Goal: Task Accomplishment & Management: Use online tool/utility

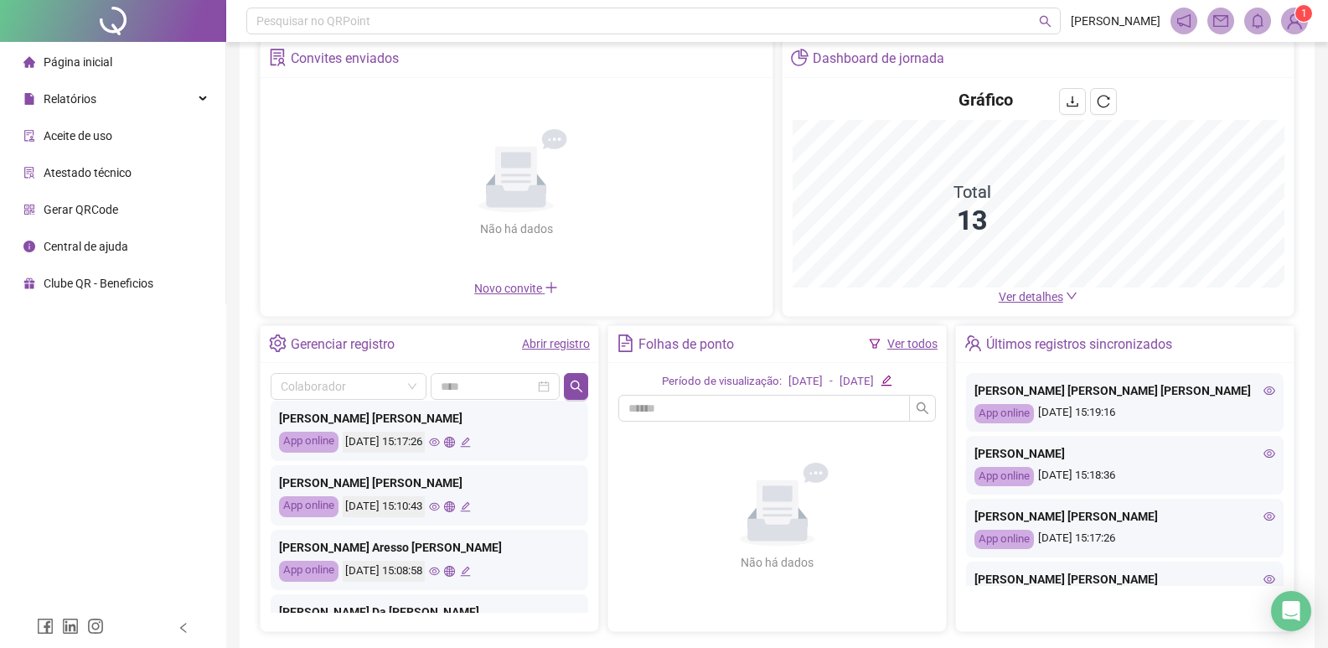
scroll to position [168, 0]
click at [455, 438] on div "[PERSON_NAME] [PERSON_NAME] App online [DATE] 15:17:26" at bounding box center [430, 430] width 318 height 60
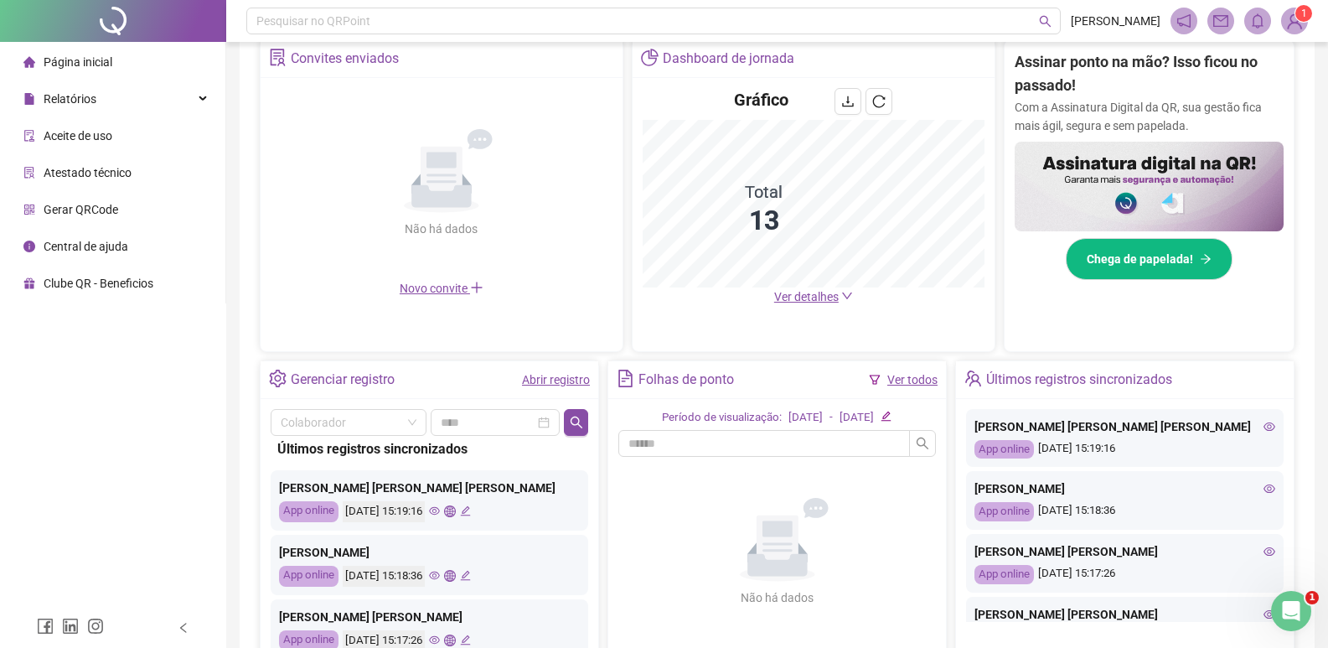
scroll to position [0, 0]
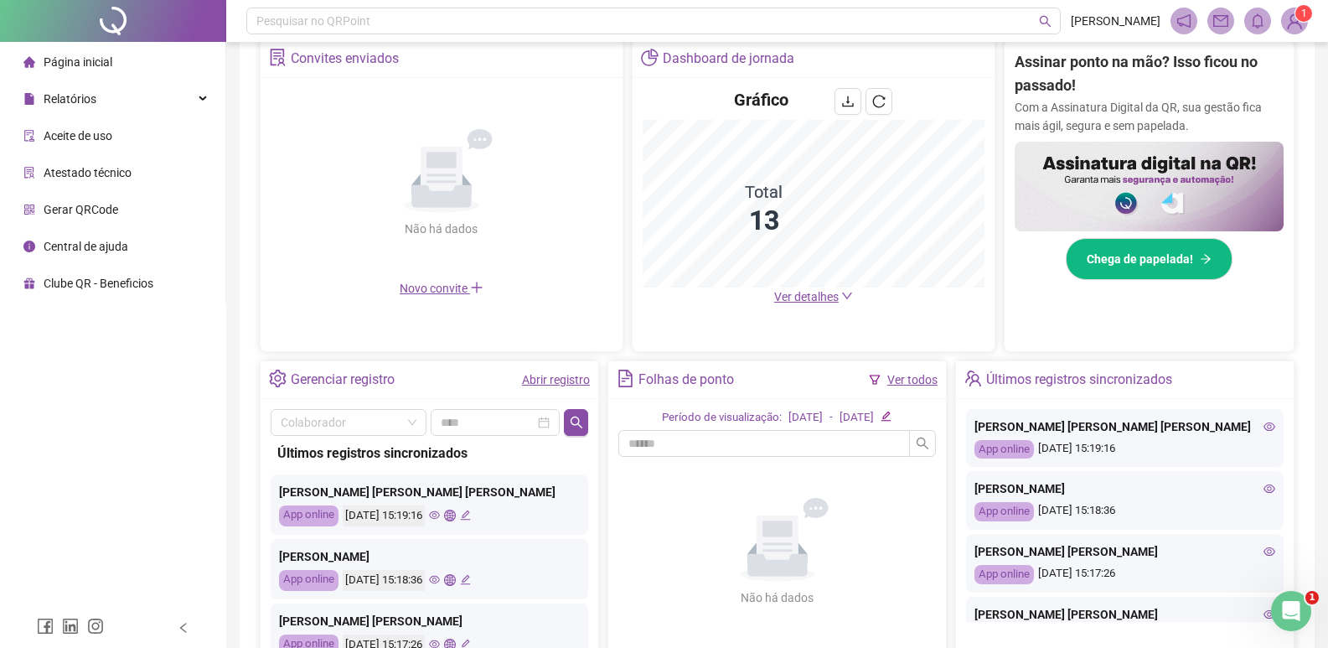
click at [440, 578] on icon "eye" at bounding box center [434, 580] width 11 height 8
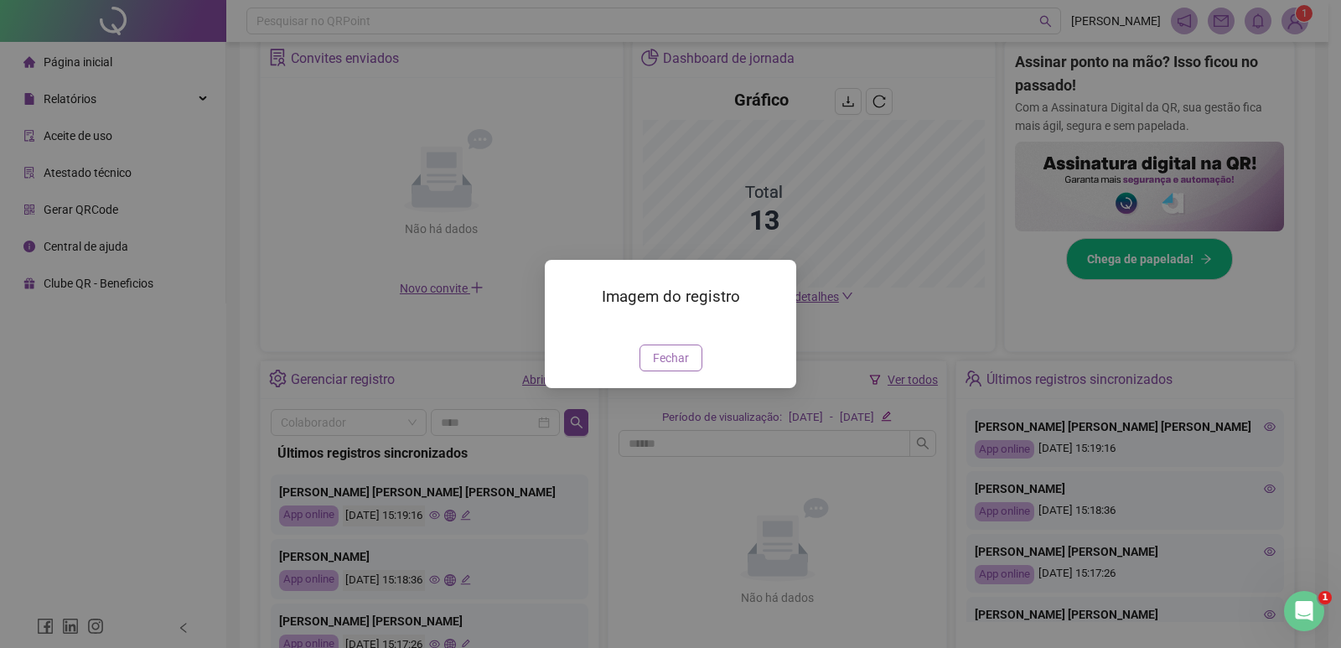
click at [655, 367] on span "Fechar" at bounding box center [671, 358] width 36 height 18
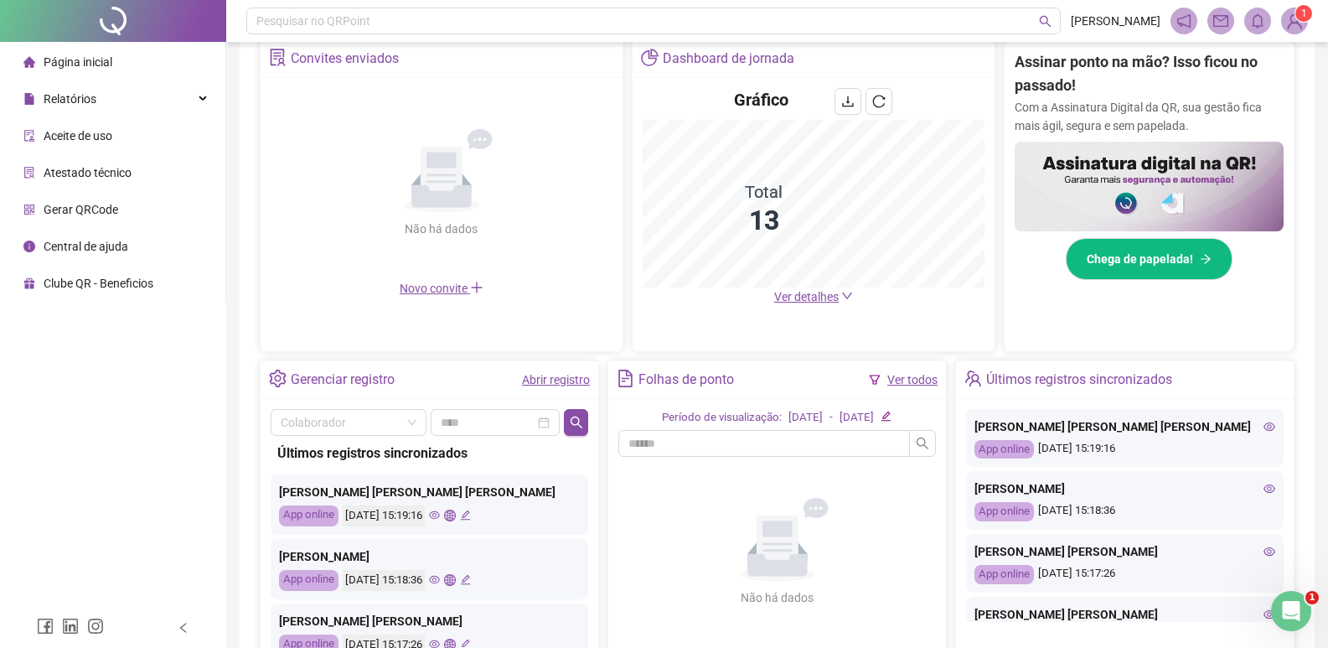
scroll to position [84, 0]
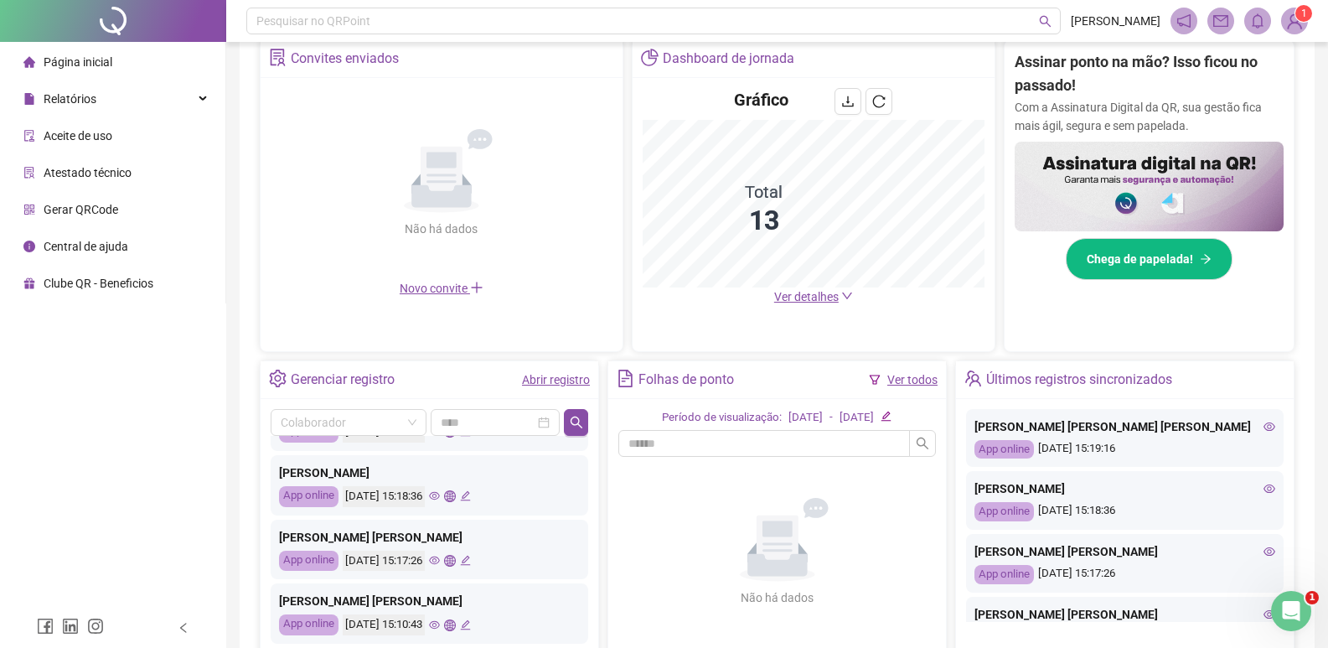
click at [440, 558] on icon "eye" at bounding box center [434, 560] width 11 height 11
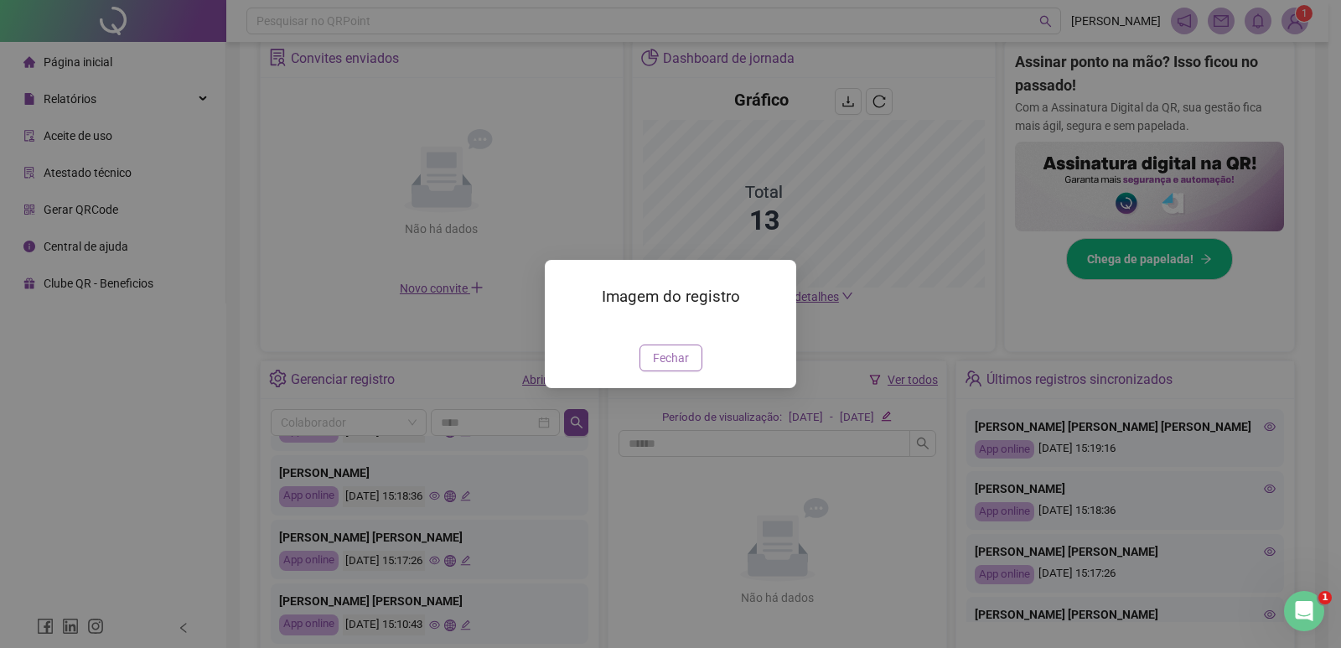
click at [657, 365] on span "Fechar" at bounding box center [671, 358] width 36 height 18
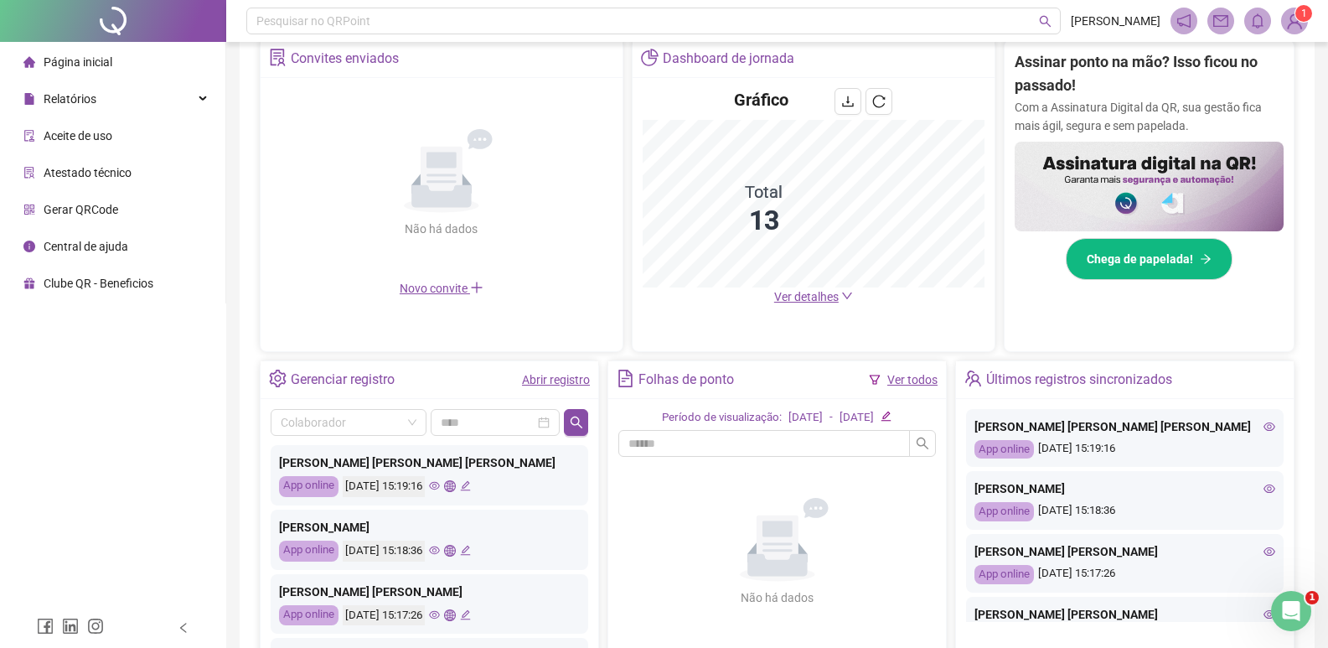
scroll to position [0, 0]
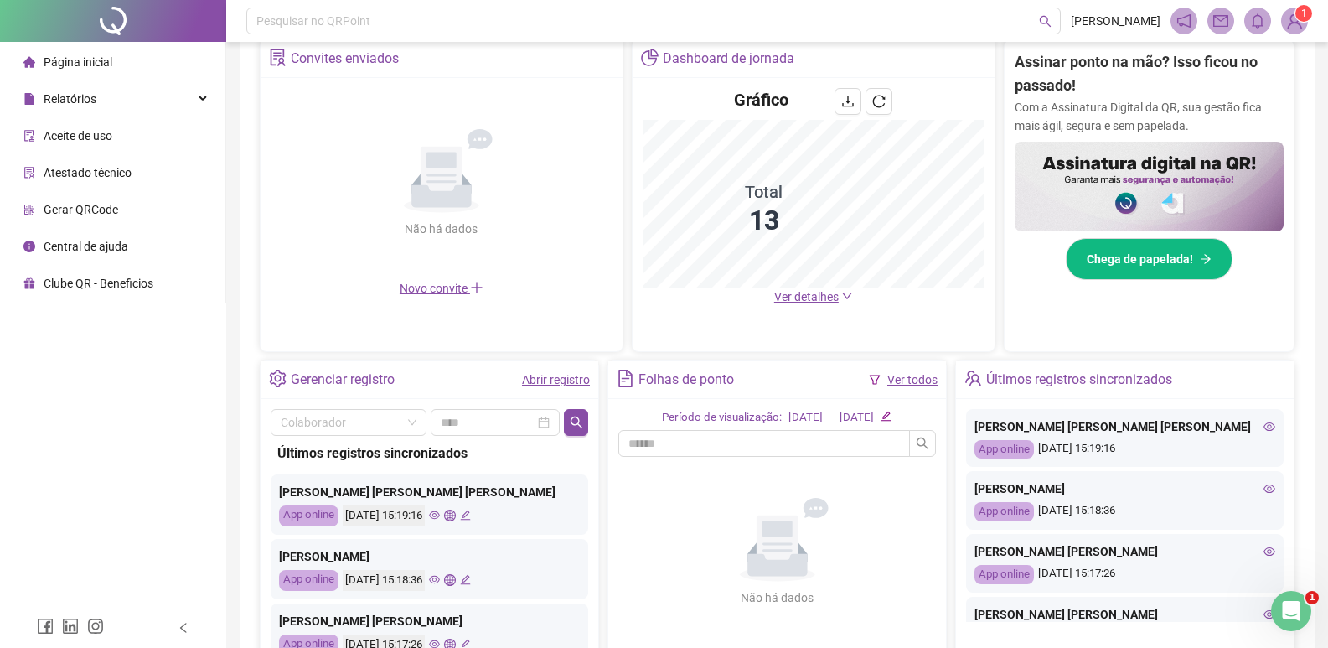
click at [440, 511] on icon "eye" at bounding box center [434, 515] width 11 height 11
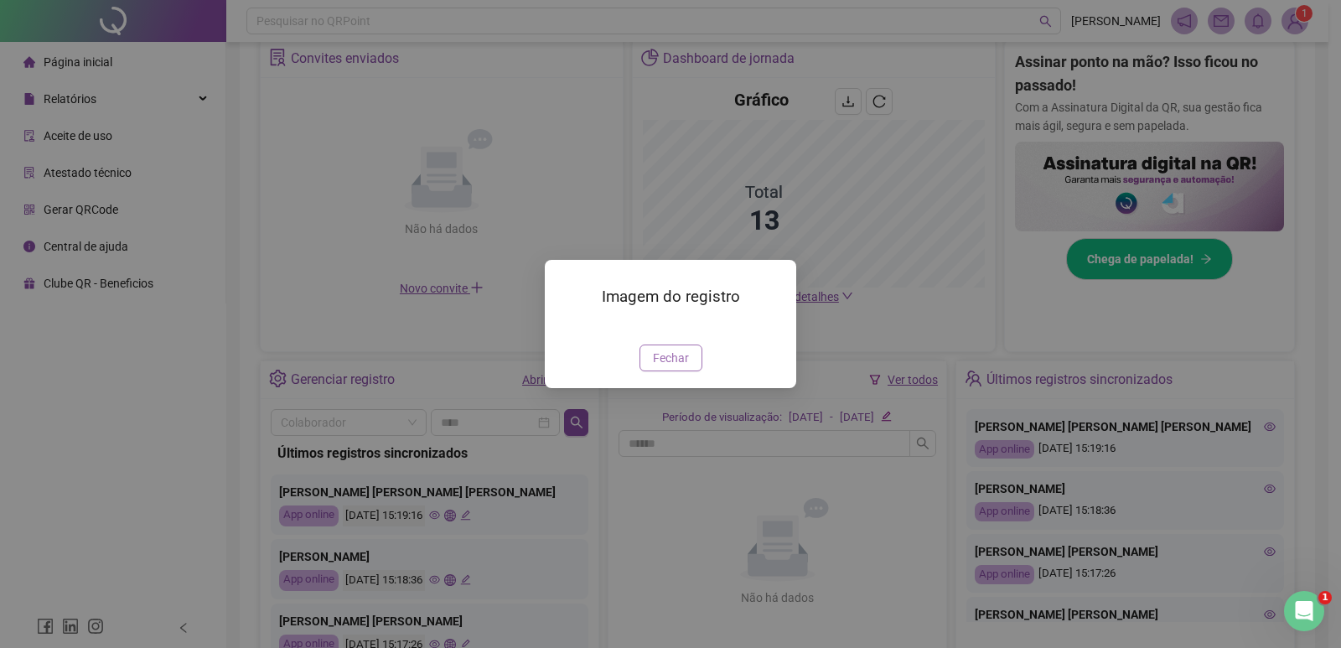
click at [661, 367] on span "Fechar" at bounding box center [671, 358] width 36 height 18
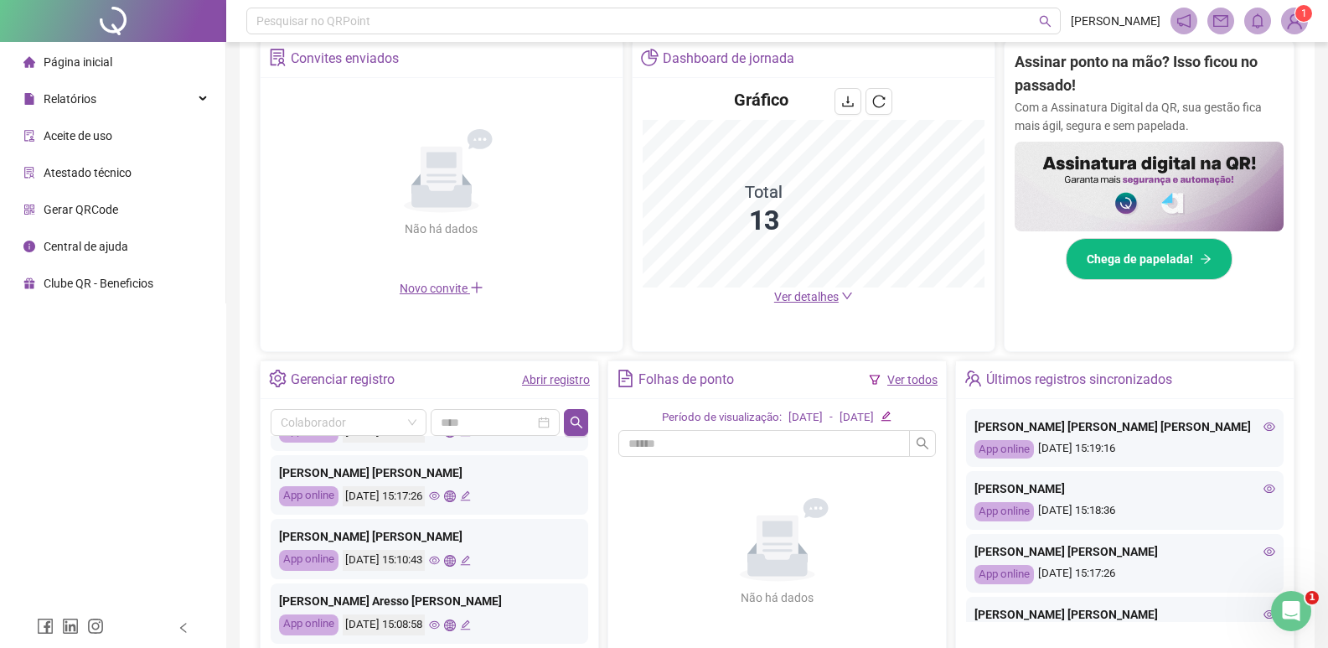
scroll to position [168, 0]
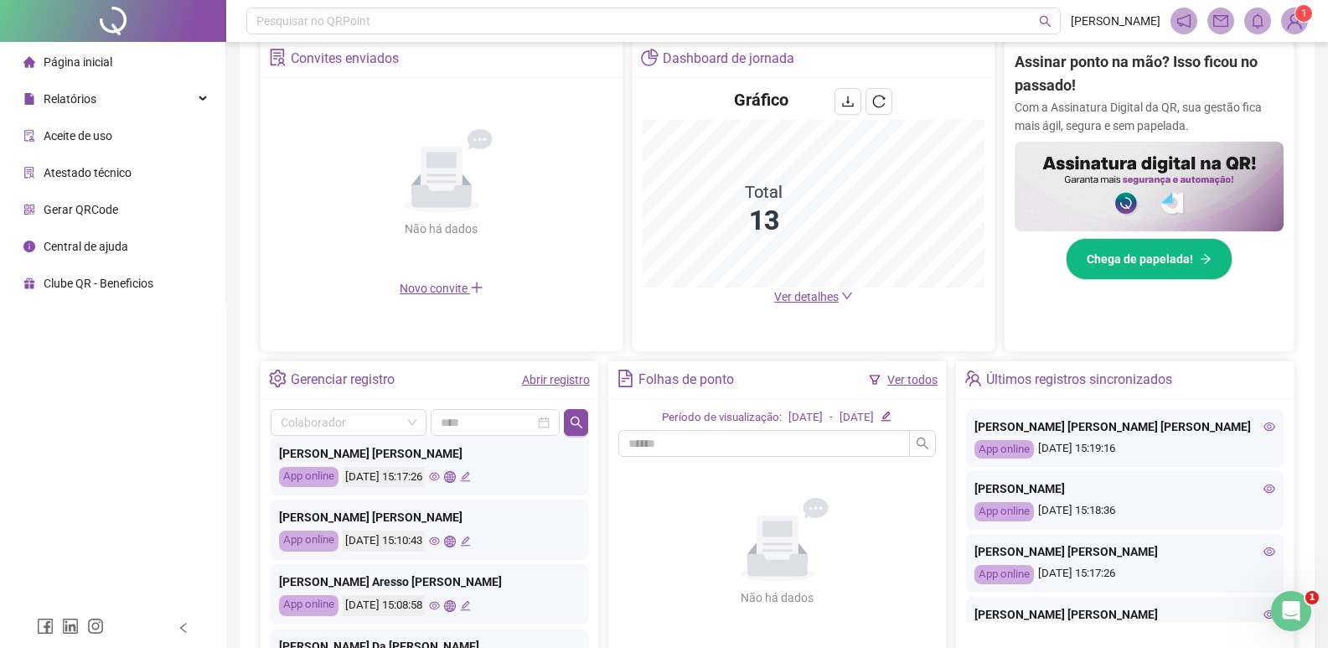
click at [440, 545] on icon "eye" at bounding box center [434, 541] width 11 height 8
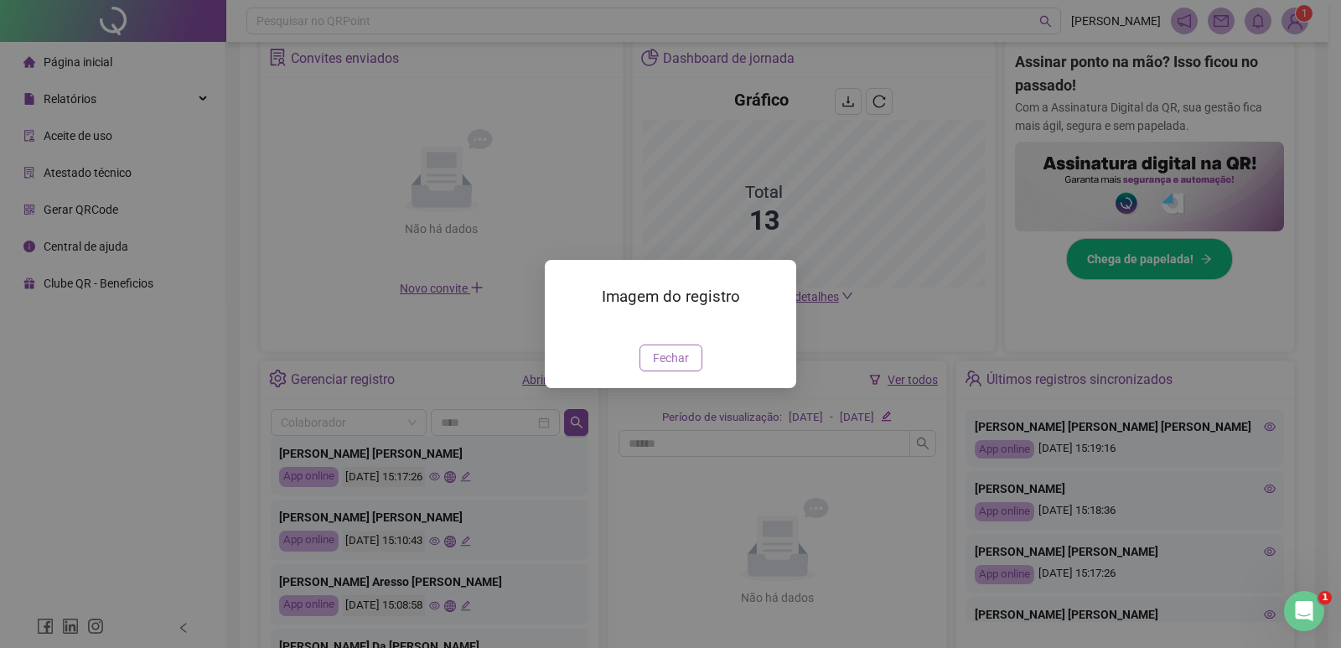
click at [666, 353] on span "Fechar" at bounding box center [671, 358] width 36 height 18
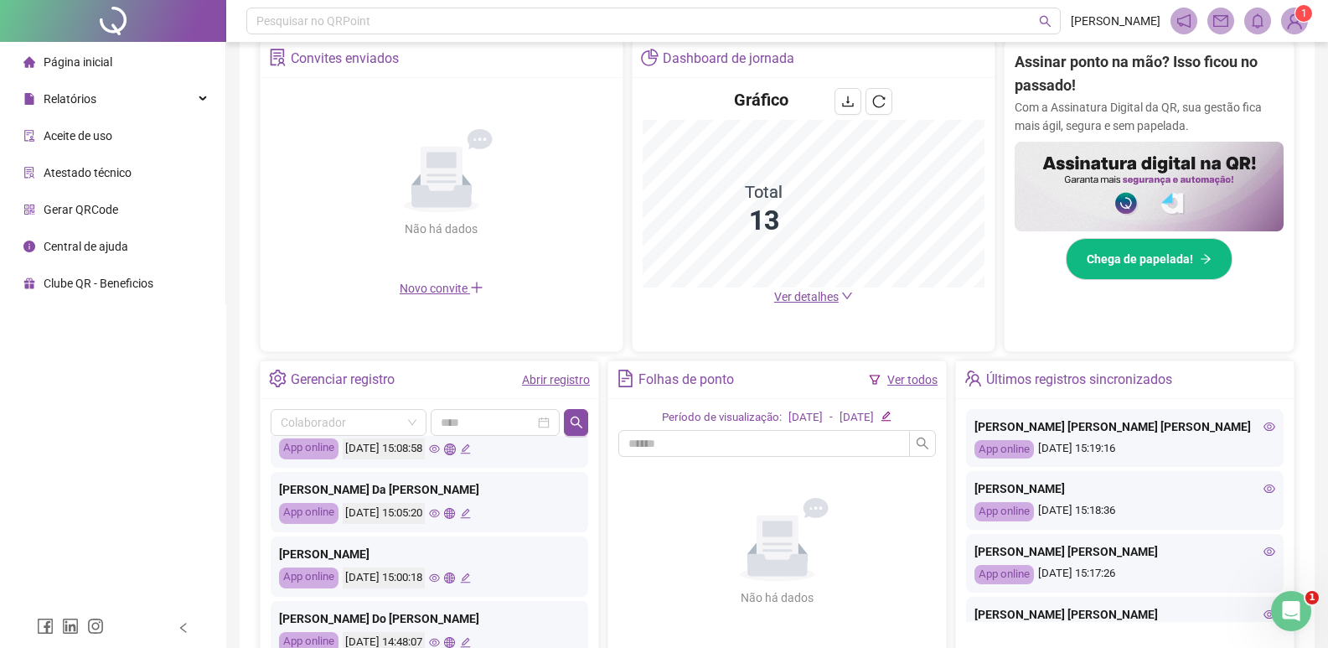
scroll to position [335, 0]
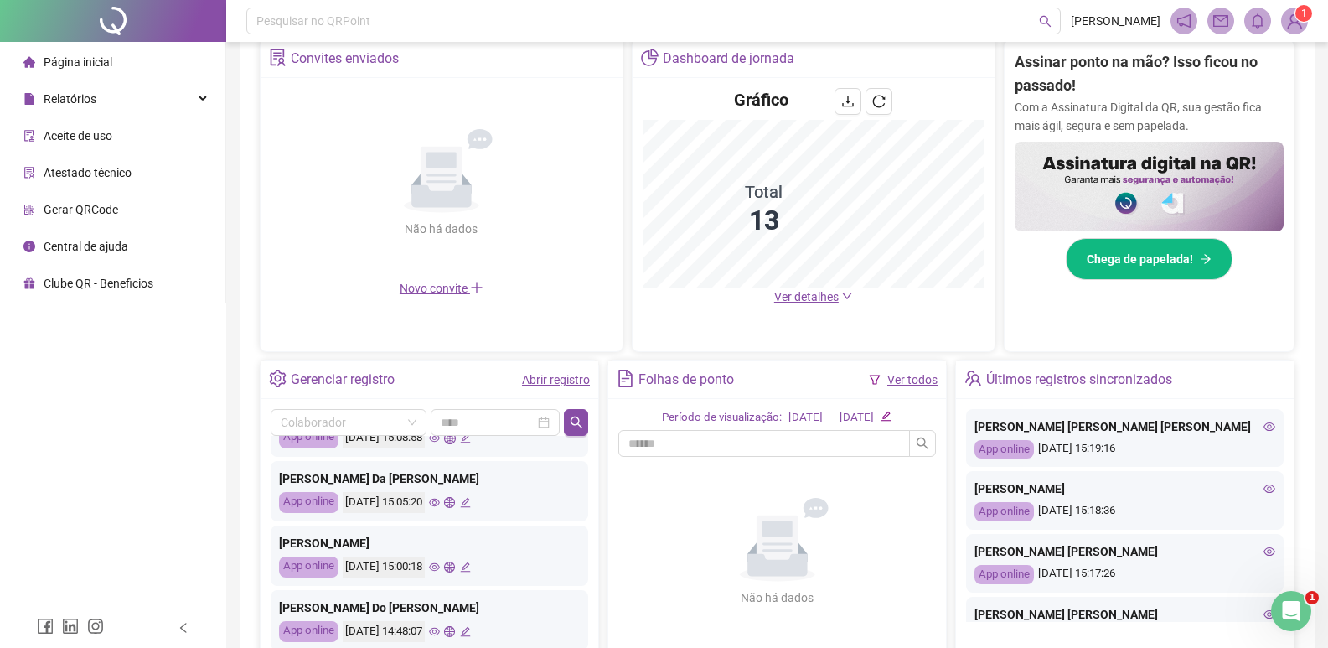
click at [425, 568] on div "[DATE] 15:00:18" at bounding box center [384, 567] width 82 height 21
click at [440, 568] on icon "eye" at bounding box center [434, 567] width 11 height 11
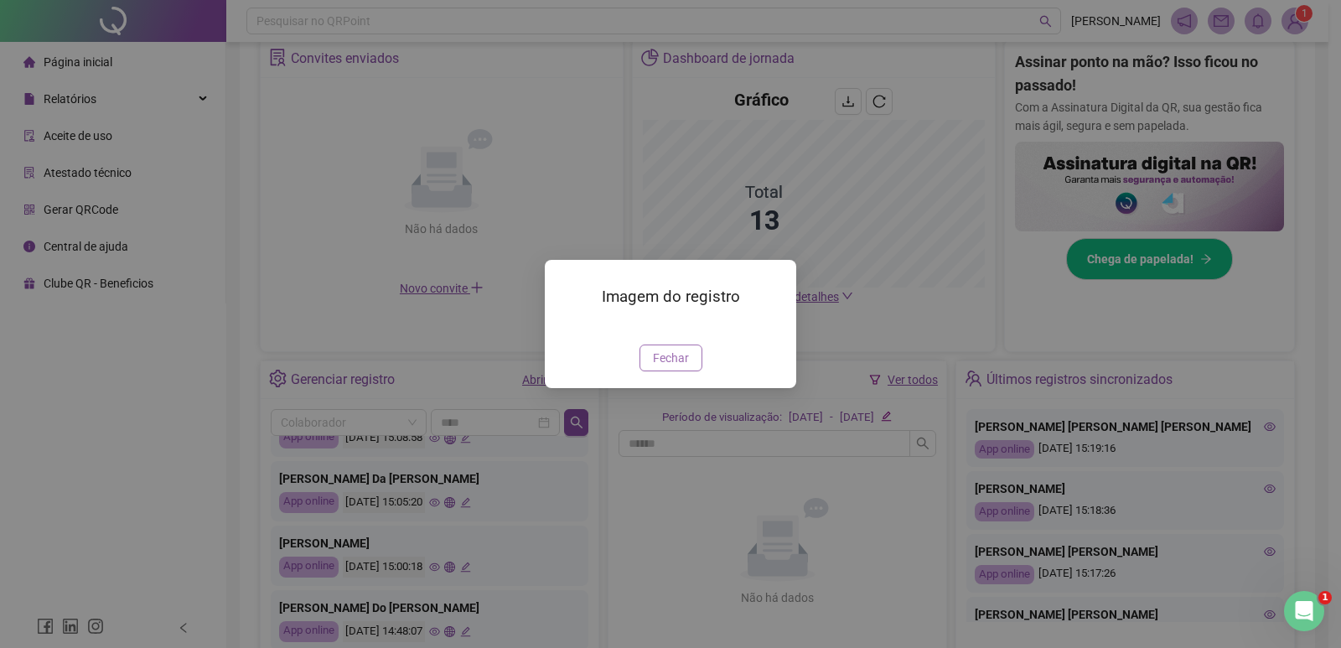
click at [661, 367] on span "Fechar" at bounding box center [671, 358] width 36 height 18
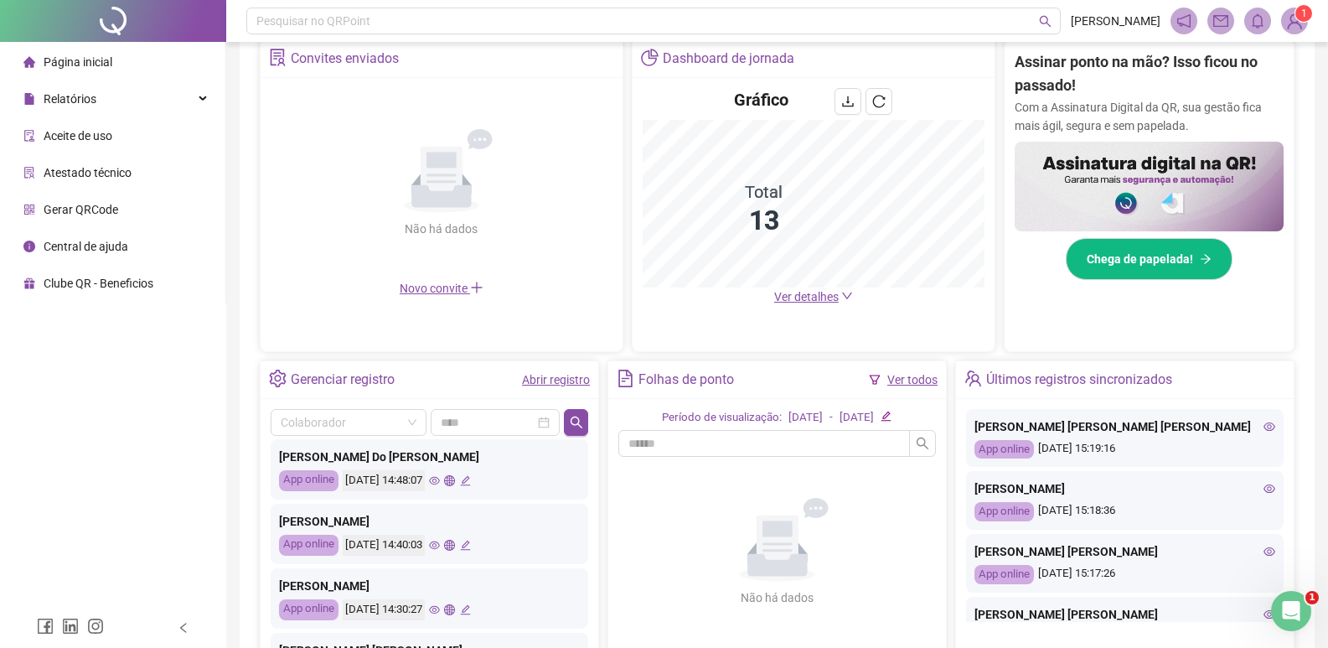
scroll to position [789, 0]
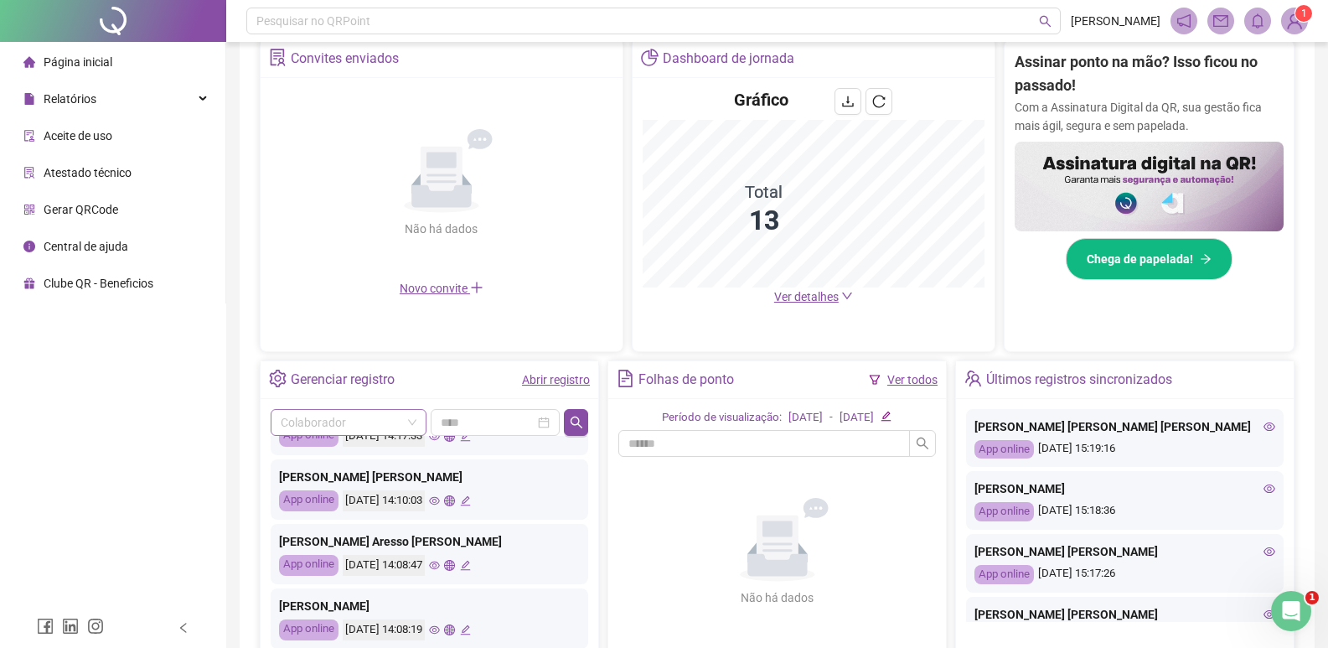
click at [380, 429] on input "search" at bounding box center [341, 422] width 121 height 25
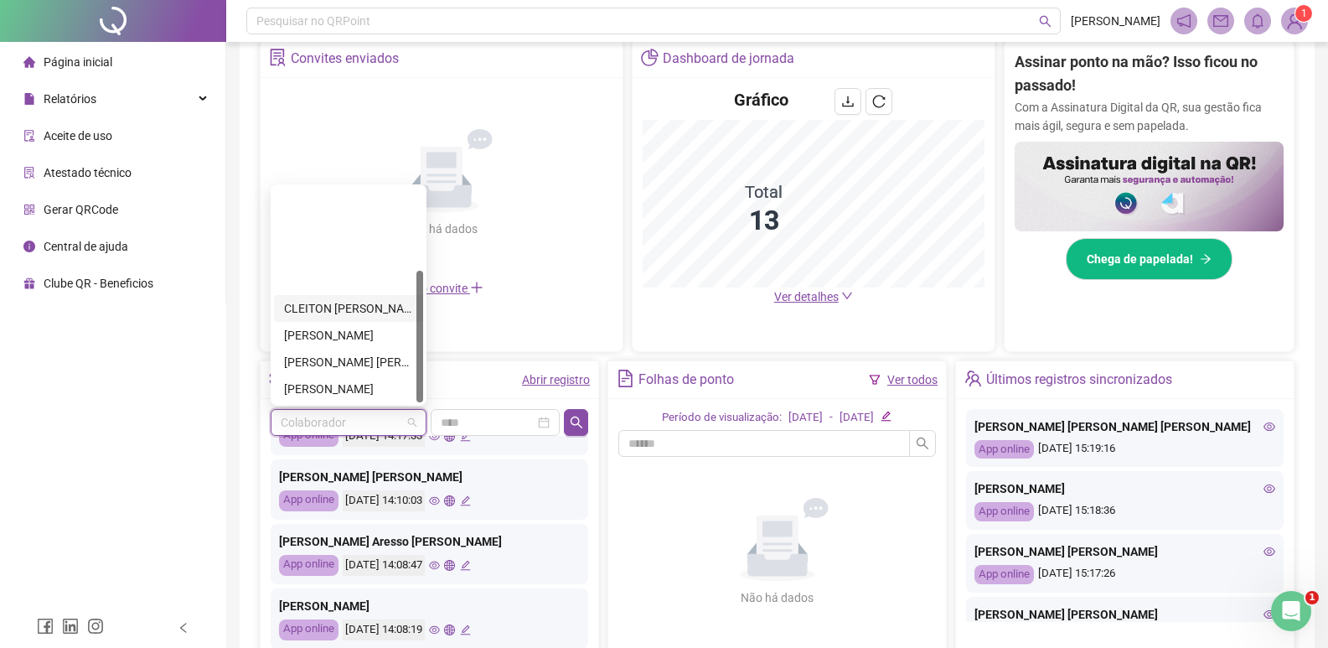
scroll to position [134, 0]
click at [344, 358] on div "[PERSON_NAME]" at bounding box center [348, 362] width 129 height 18
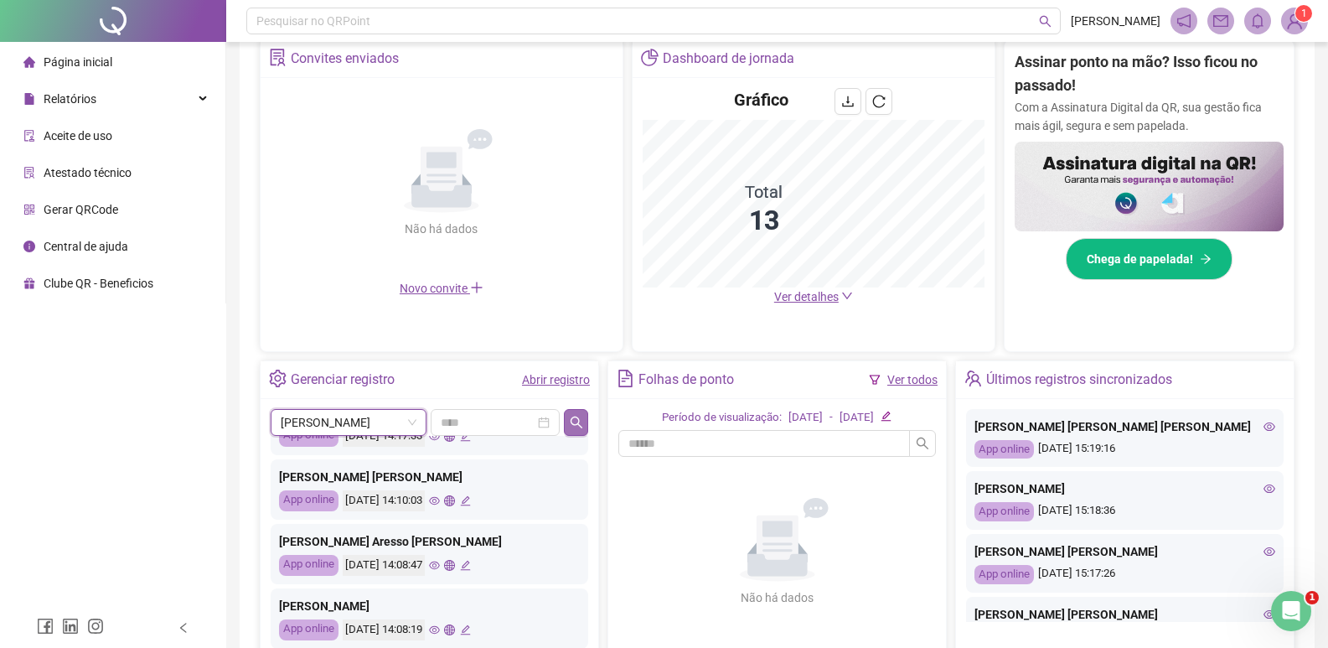
click at [580, 428] on icon "search" at bounding box center [576, 422] width 13 height 13
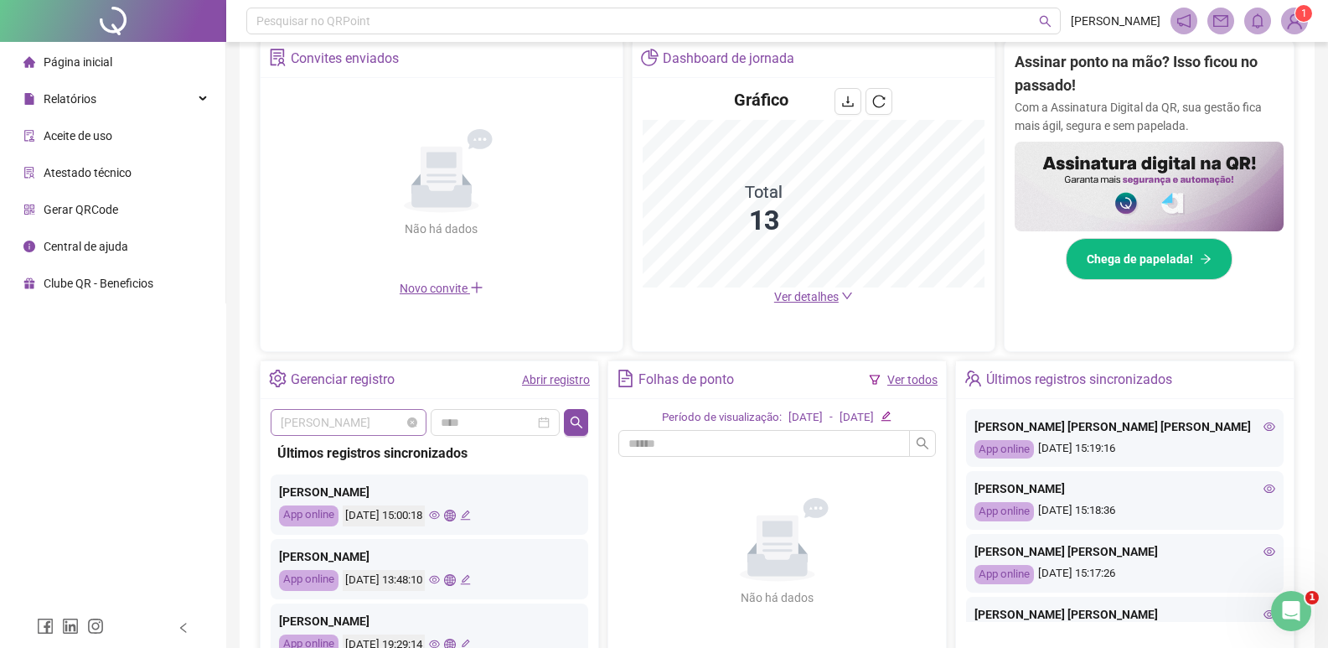
click at [361, 428] on span "[PERSON_NAME]" at bounding box center [349, 422] width 136 height 25
click at [361, 421] on span "[PERSON_NAME]" at bounding box center [349, 422] width 136 height 25
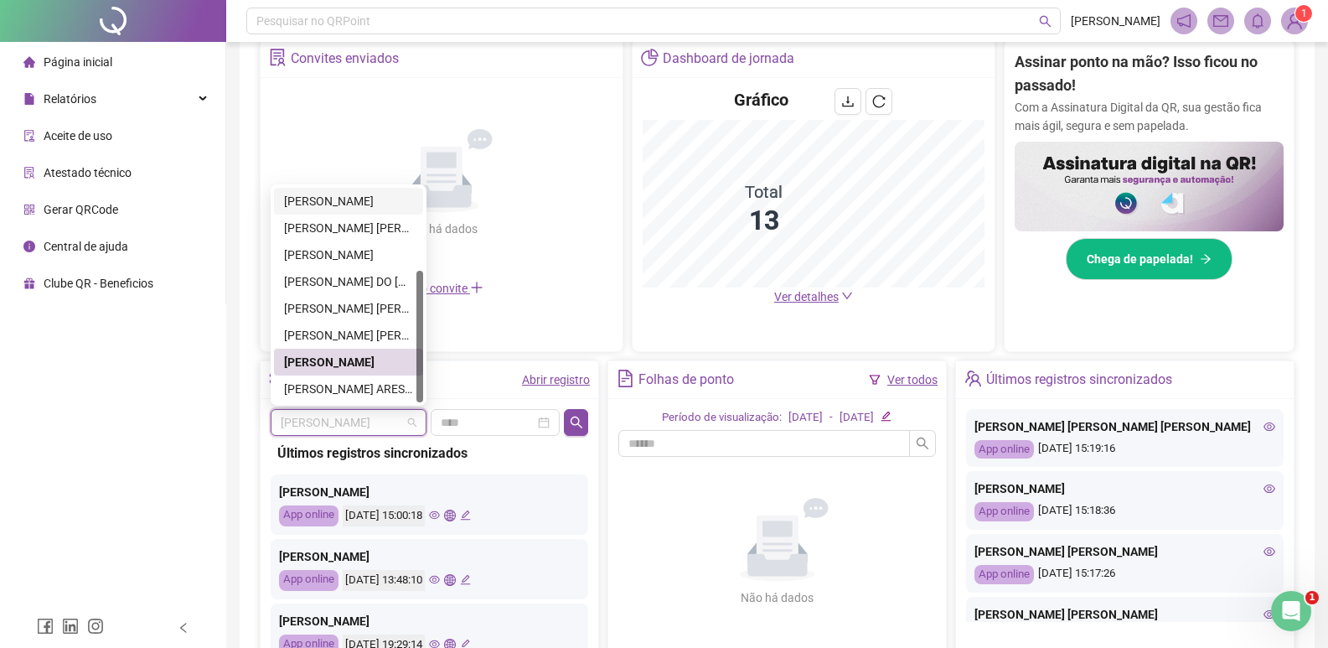
click at [359, 200] on div "[PERSON_NAME]" at bounding box center [348, 201] width 129 height 18
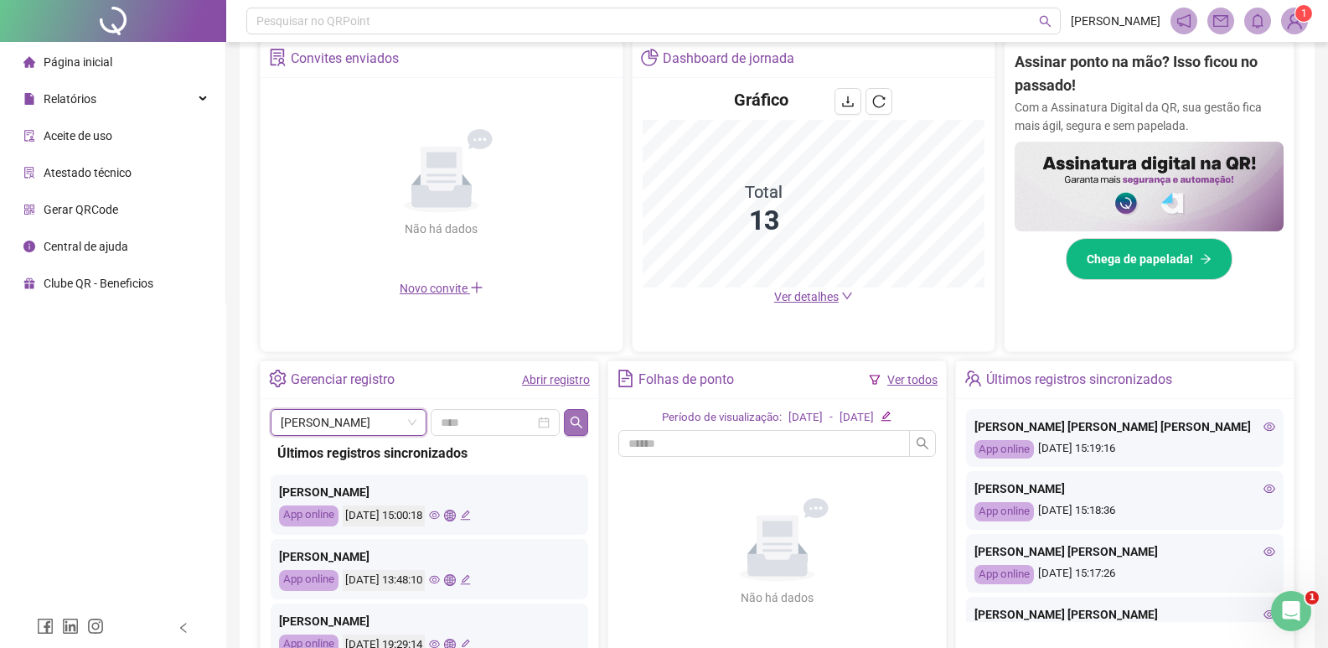
click at [579, 422] on icon "search" at bounding box center [576, 422] width 13 height 13
click at [350, 432] on span "[PERSON_NAME]" at bounding box center [349, 422] width 136 height 25
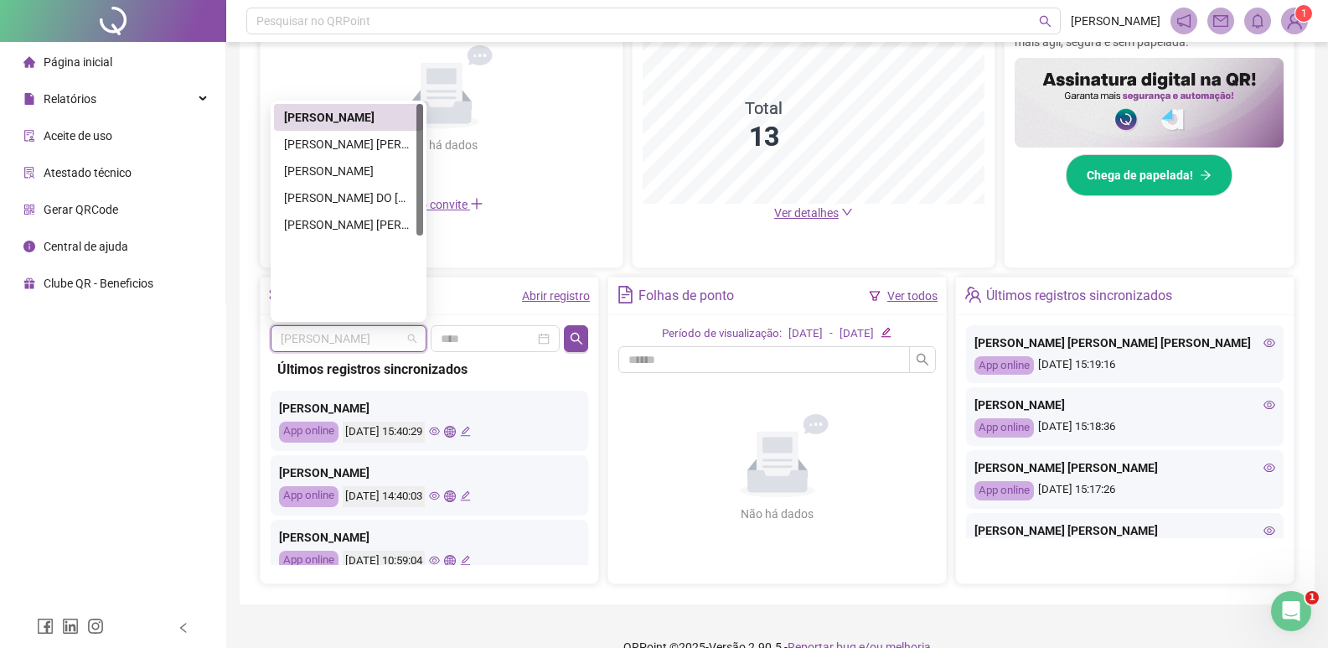
scroll to position [0, 0]
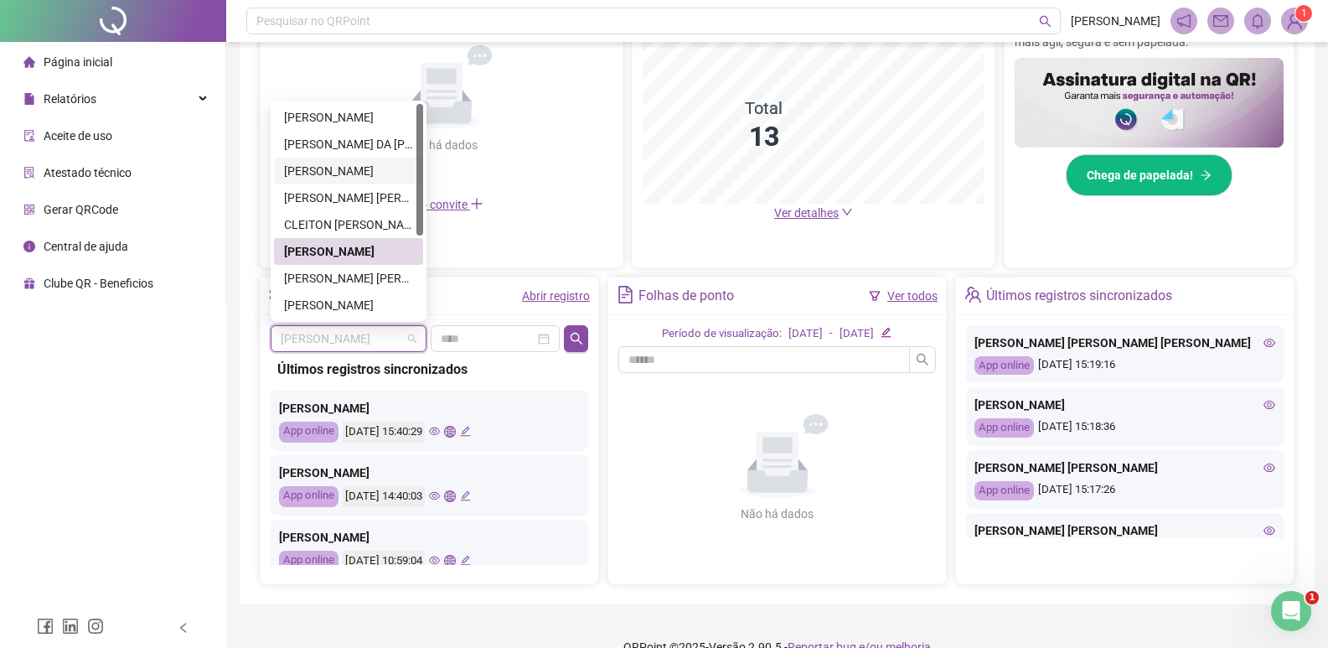
click at [344, 161] on div "[PERSON_NAME]" at bounding box center [348, 171] width 149 height 27
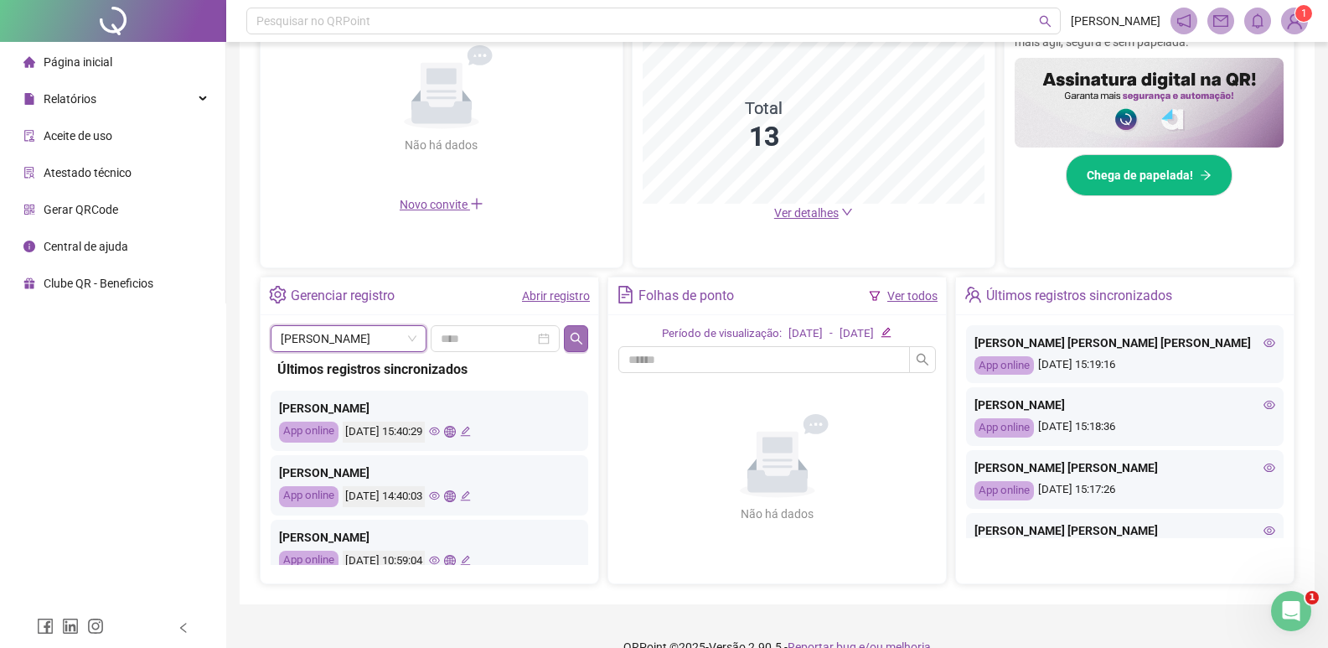
click at [574, 346] on button "button" at bounding box center [576, 338] width 24 height 27
click at [440, 430] on icon "eye" at bounding box center [434, 431] width 11 height 11
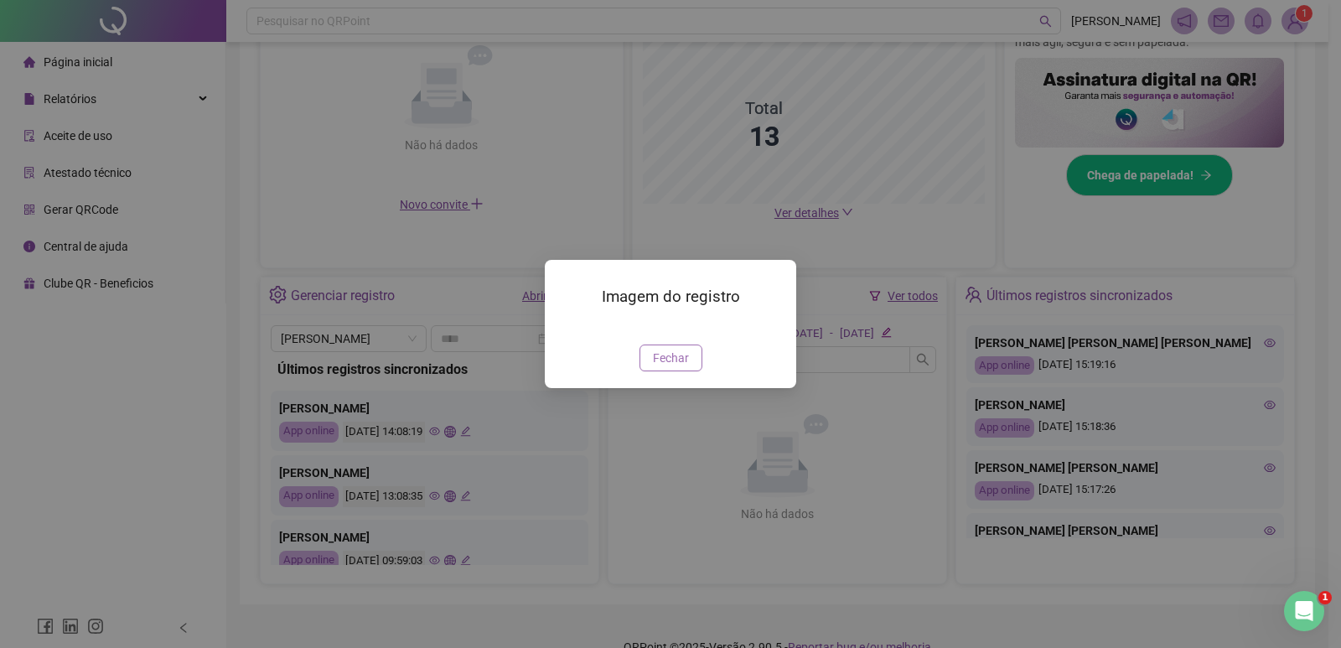
click at [664, 367] on span "Fechar" at bounding box center [671, 358] width 36 height 18
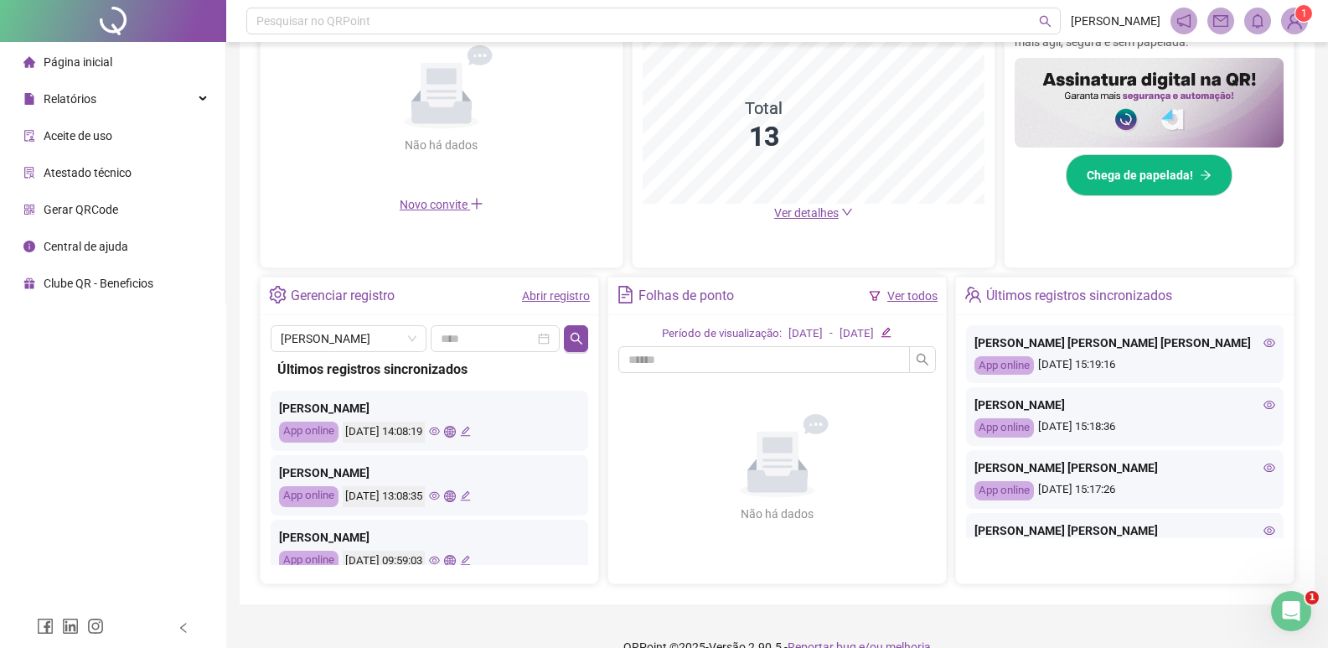
click at [440, 492] on icon "eye" at bounding box center [434, 495] width 11 height 11
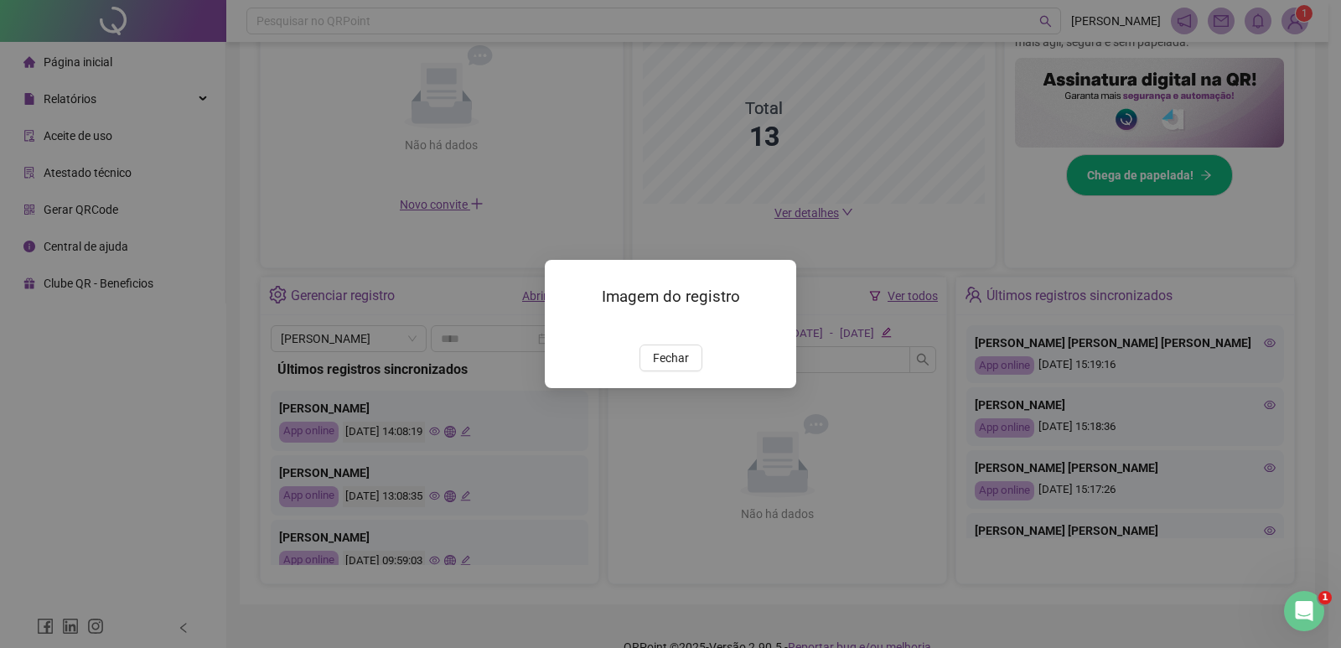
click at [565, 327] on img at bounding box center [565, 327] width 0 height 0
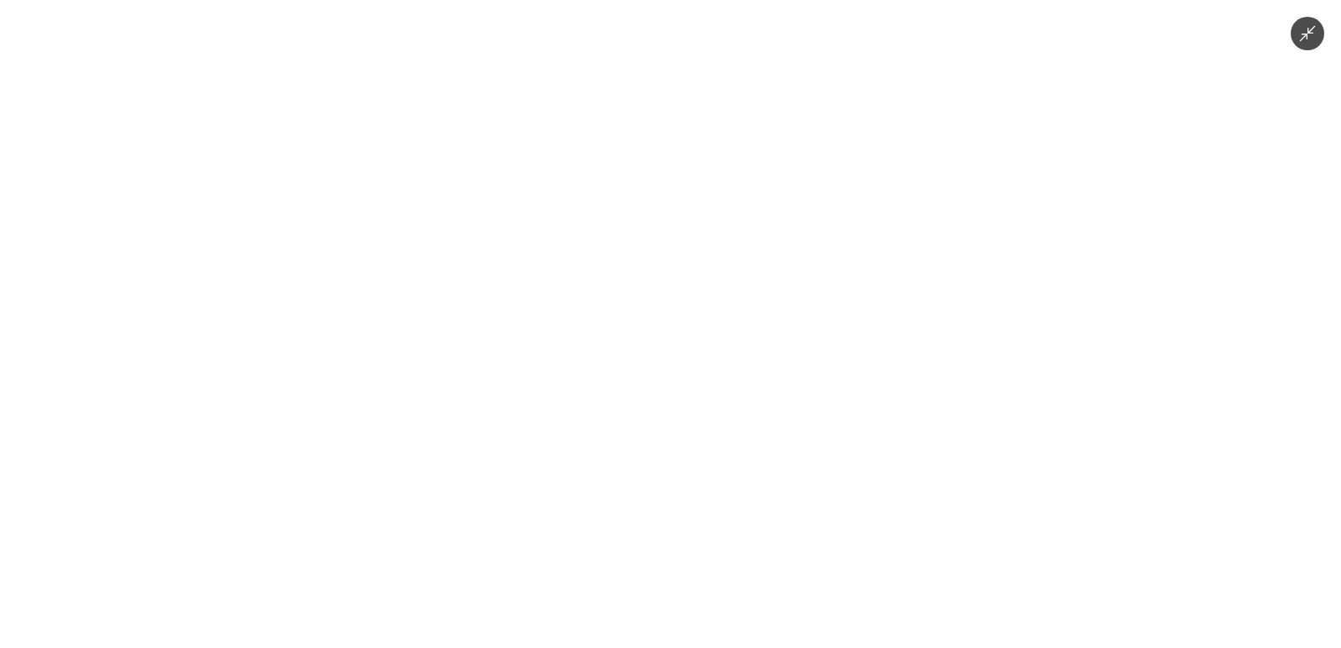
click at [604, 366] on img at bounding box center [669, 324] width 299 height 648
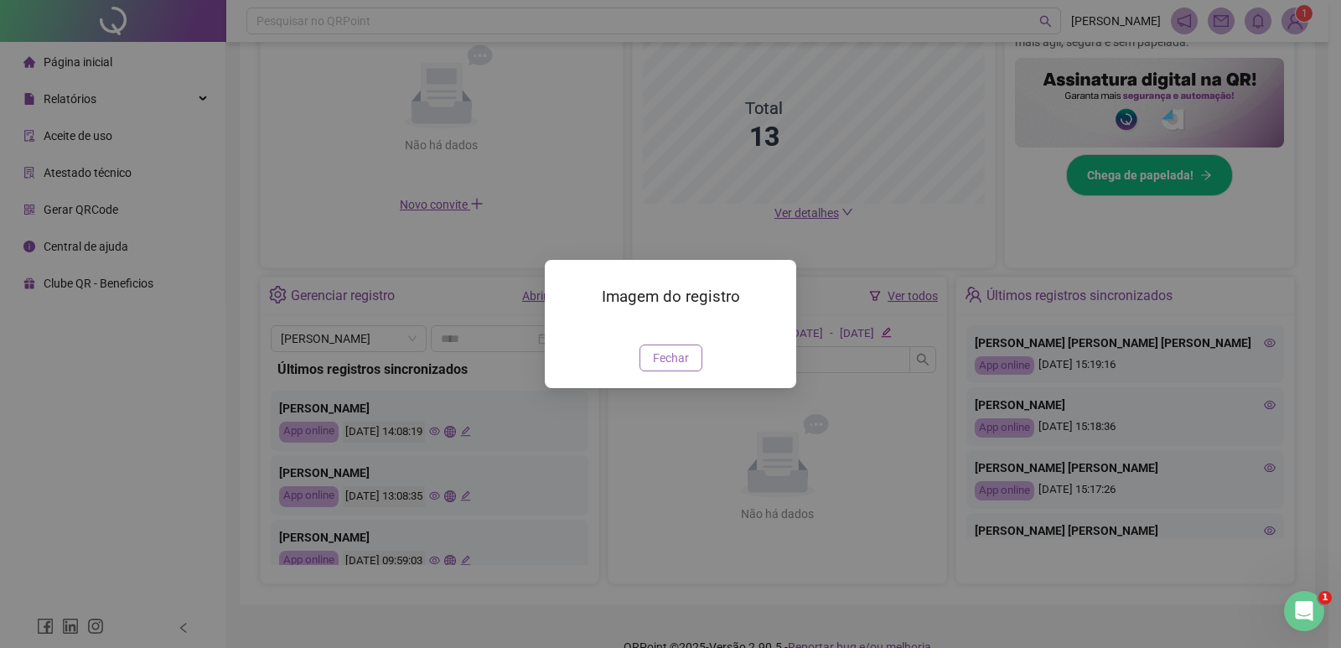
click at [686, 367] on span "Fechar" at bounding box center [671, 358] width 36 height 18
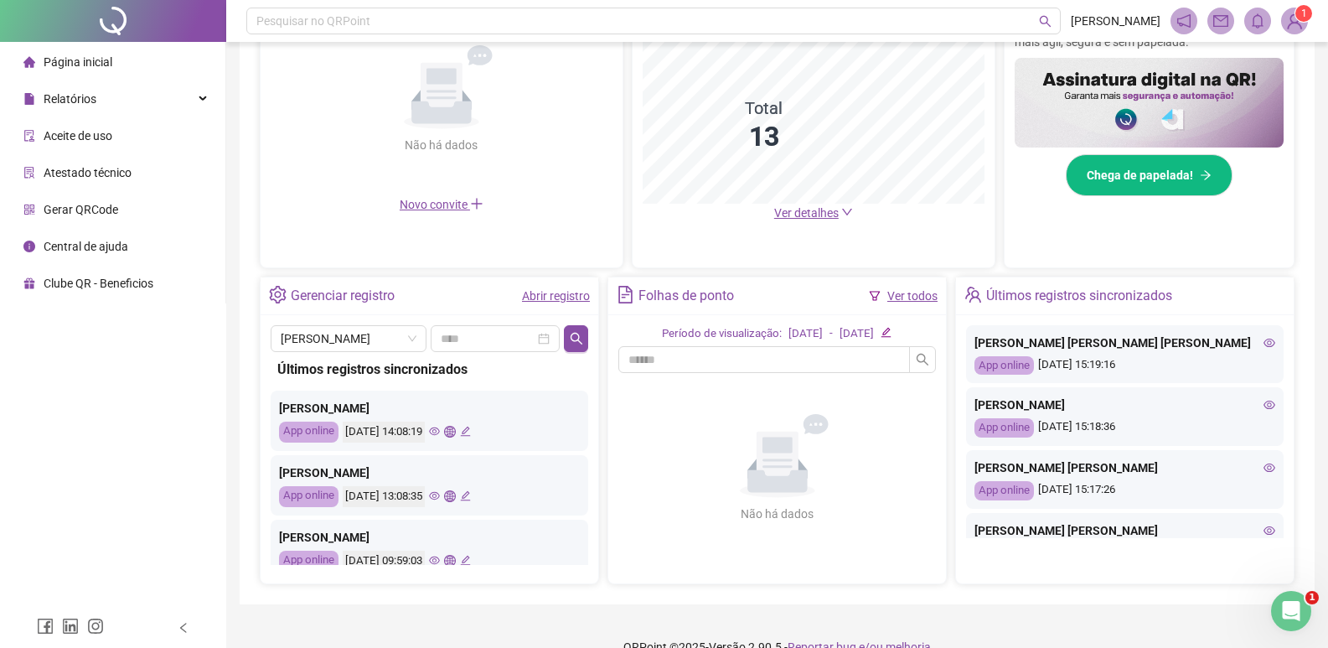
click at [440, 563] on icon "eye" at bounding box center [434, 560] width 11 height 11
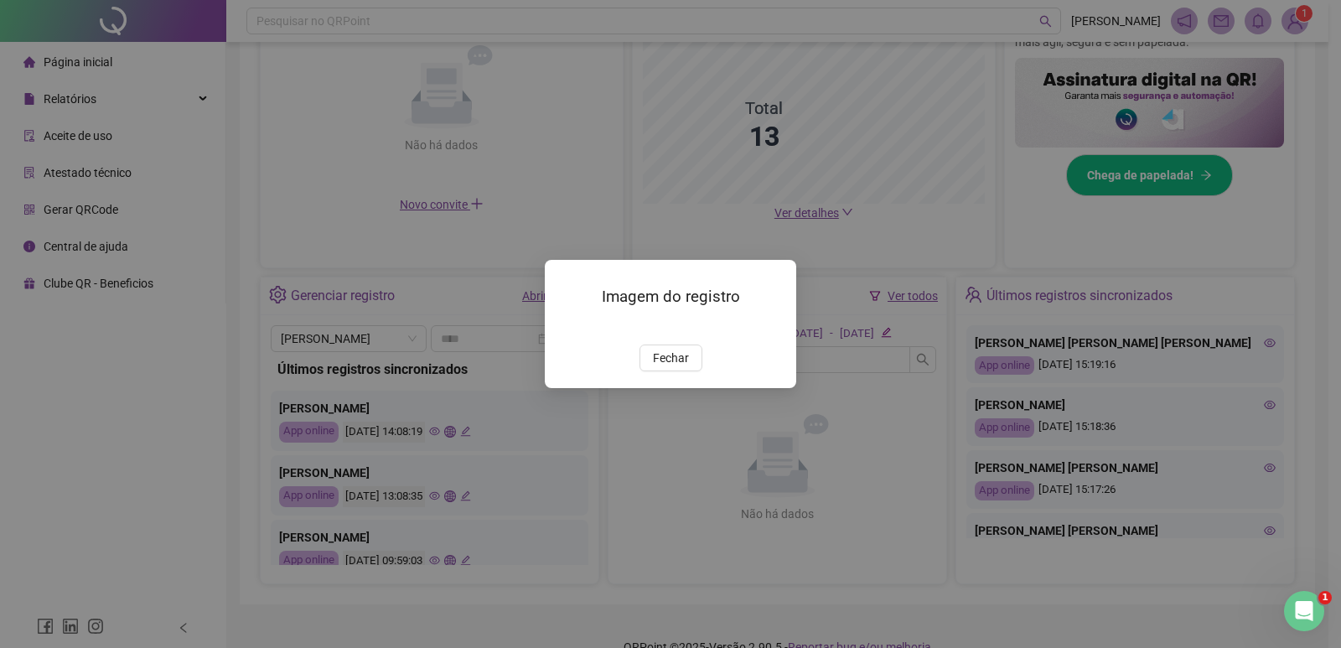
click at [565, 327] on img at bounding box center [565, 327] width 0 height 0
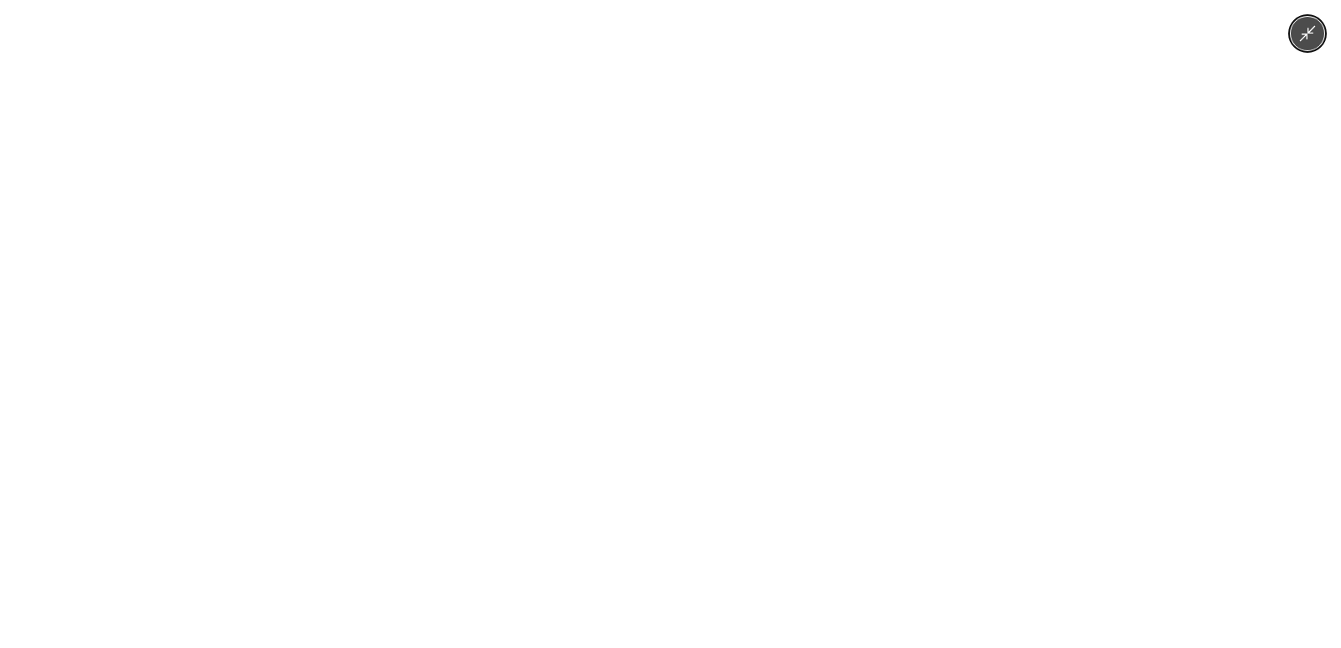
click at [633, 370] on img at bounding box center [669, 324] width 299 height 648
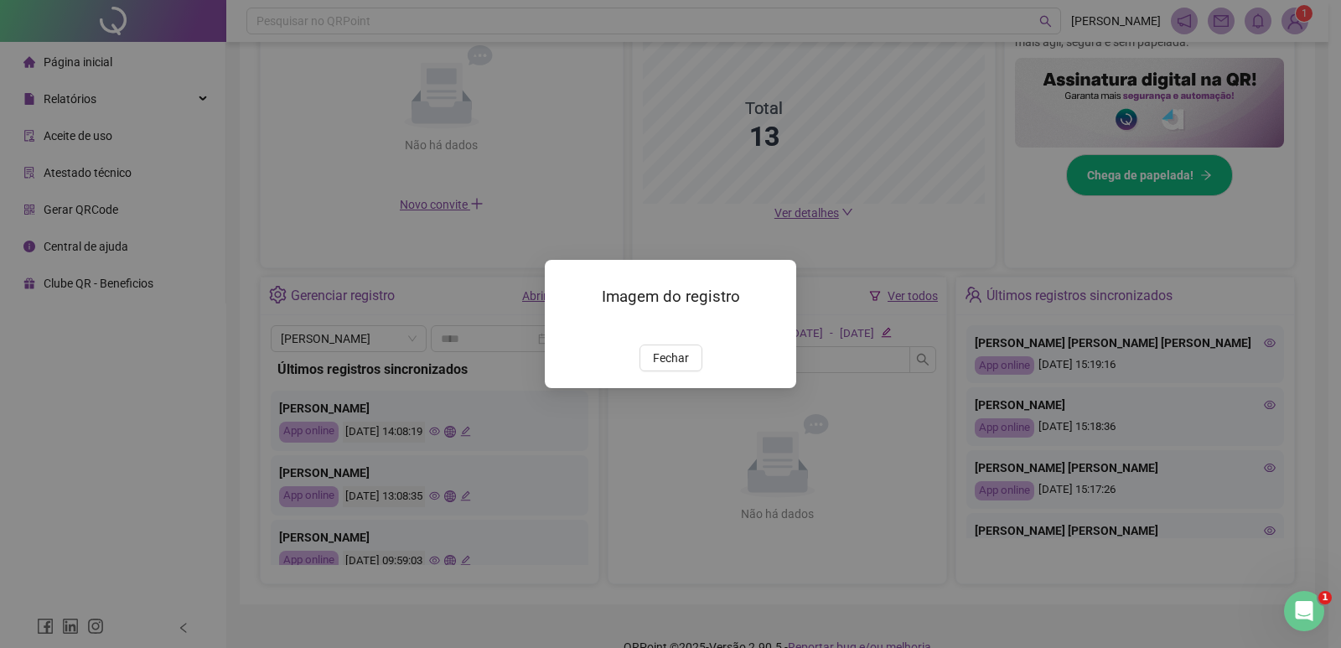
click at [691, 371] on button "Fechar" at bounding box center [671, 357] width 63 height 27
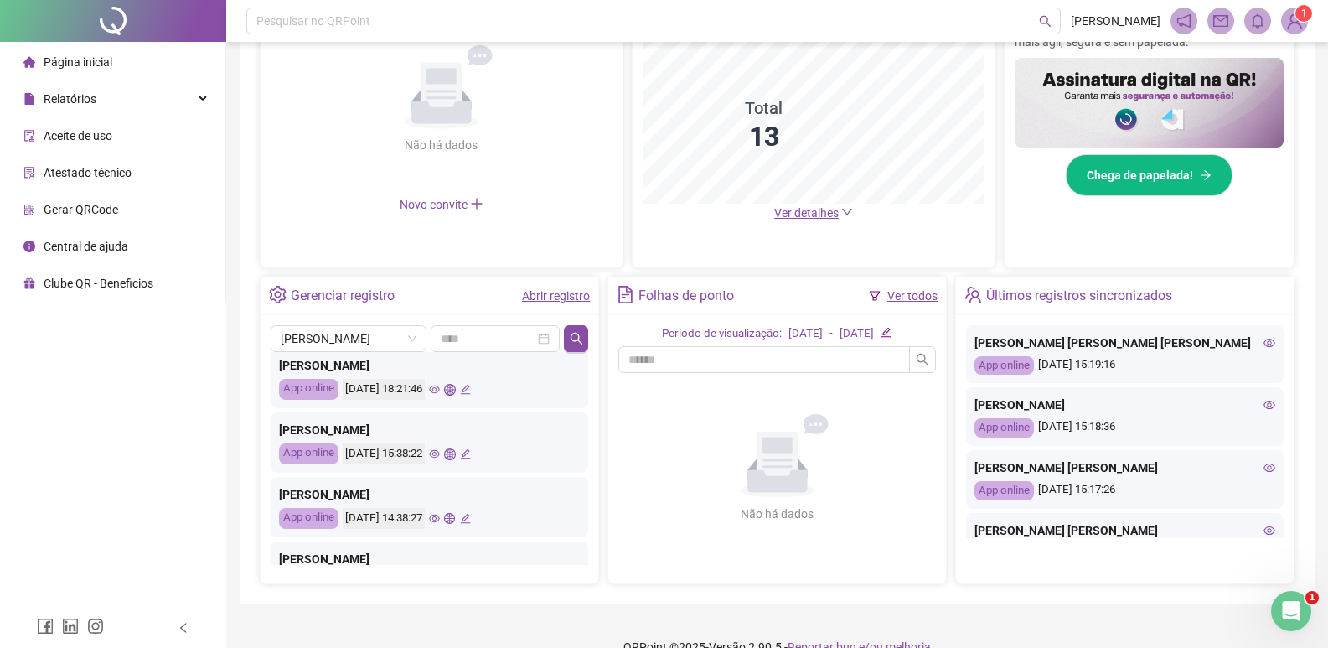
scroll to position [251, 0]
